Goal: Transaction & Acquisition: Download file/media

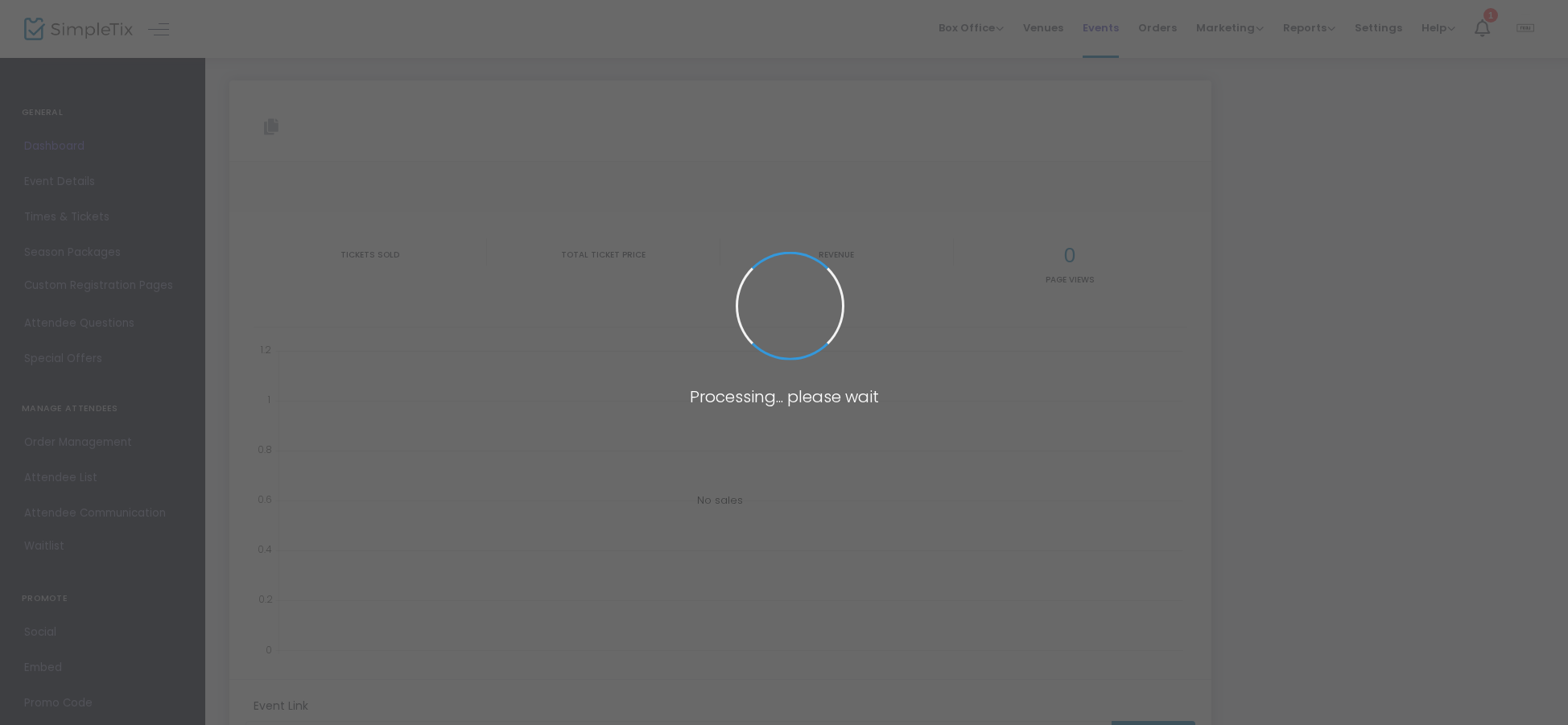
type input "[URL][DOMAIN_NAME]"
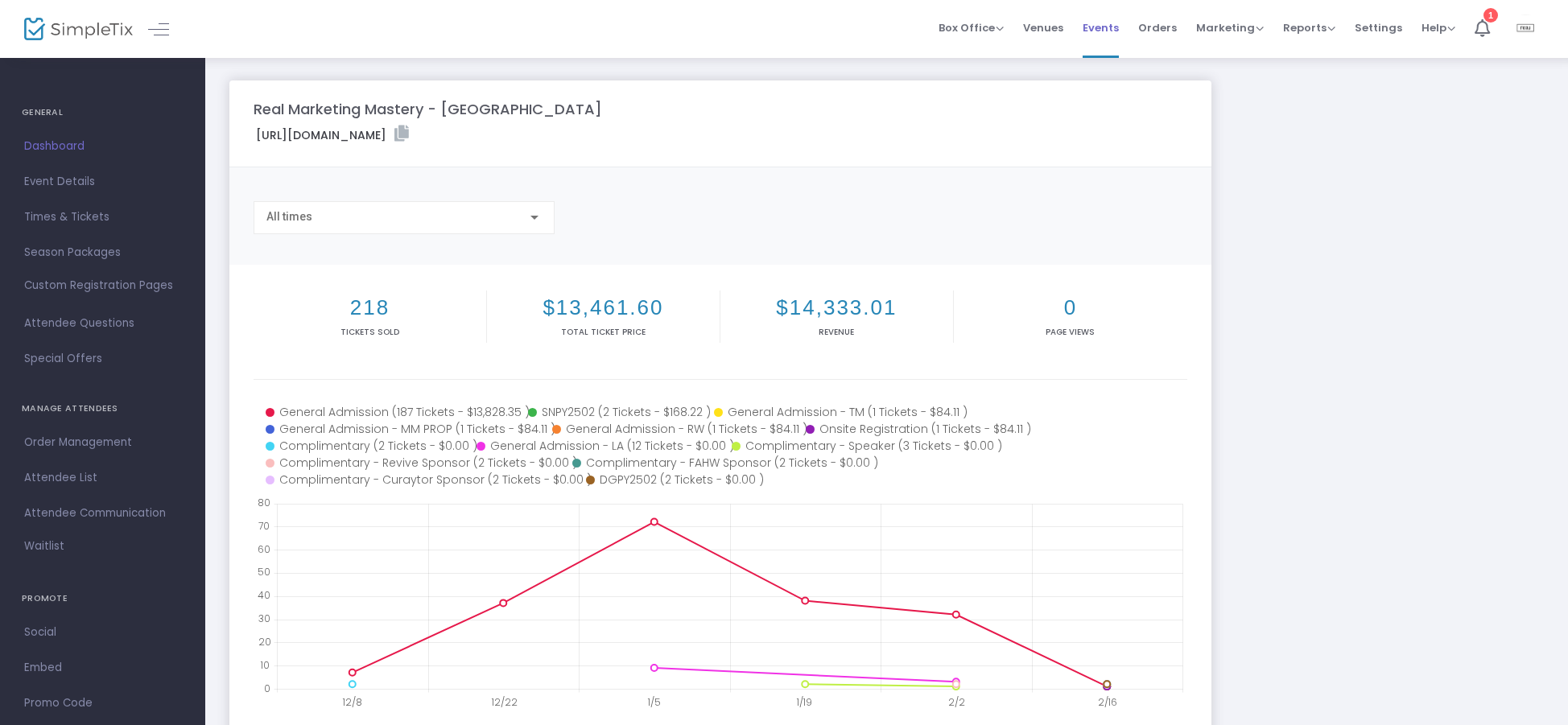
click at [1109, 33] on span "Events" at bounding box center [1100, 27] width 36 height 41
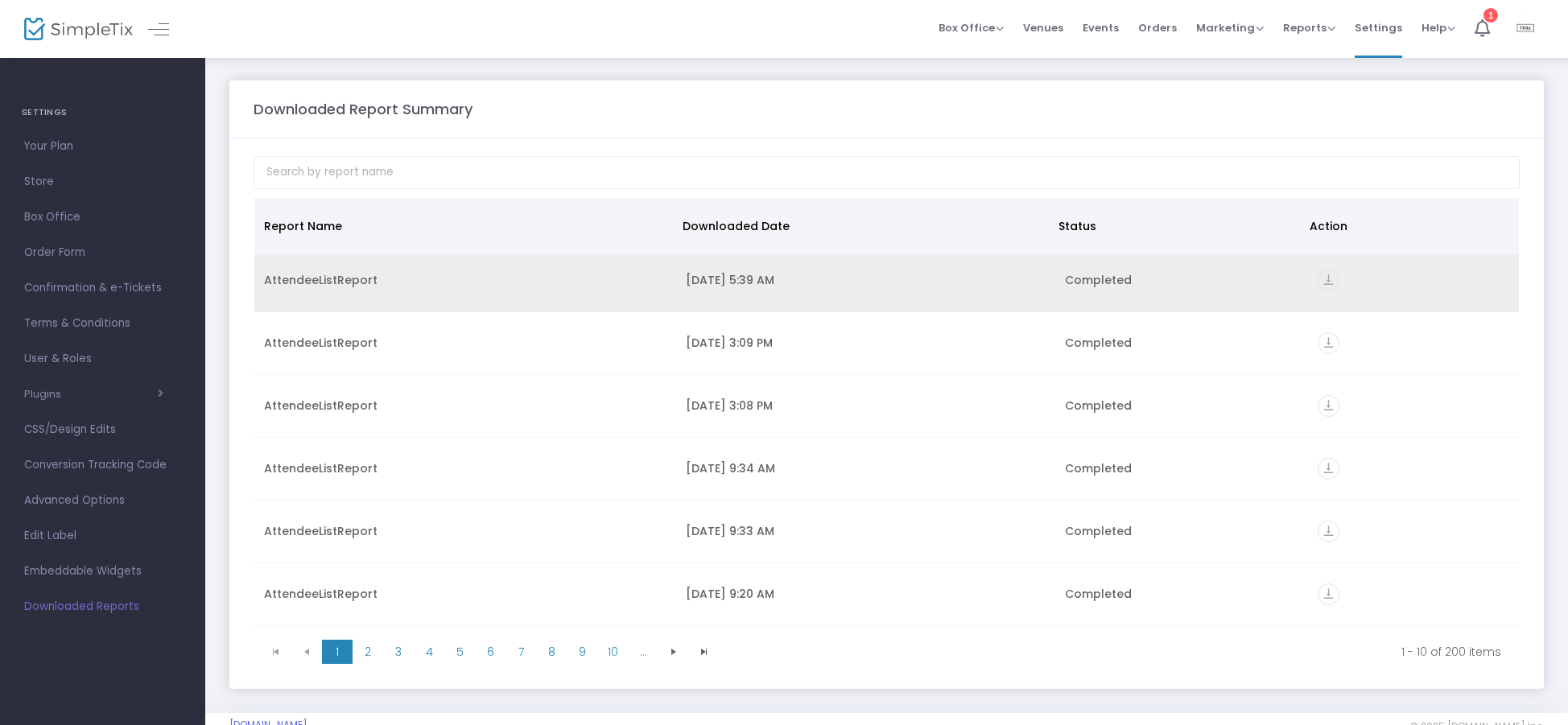
click at [1320, 294] on td "vertical_align_bottom" at bounding box center [1413, 280] width 211 height 63
click at [1324, 286] on icon "vertical_align_bottom" at bounding box center [1329, 285] width 22 height 22
